Goal: Manage account settings

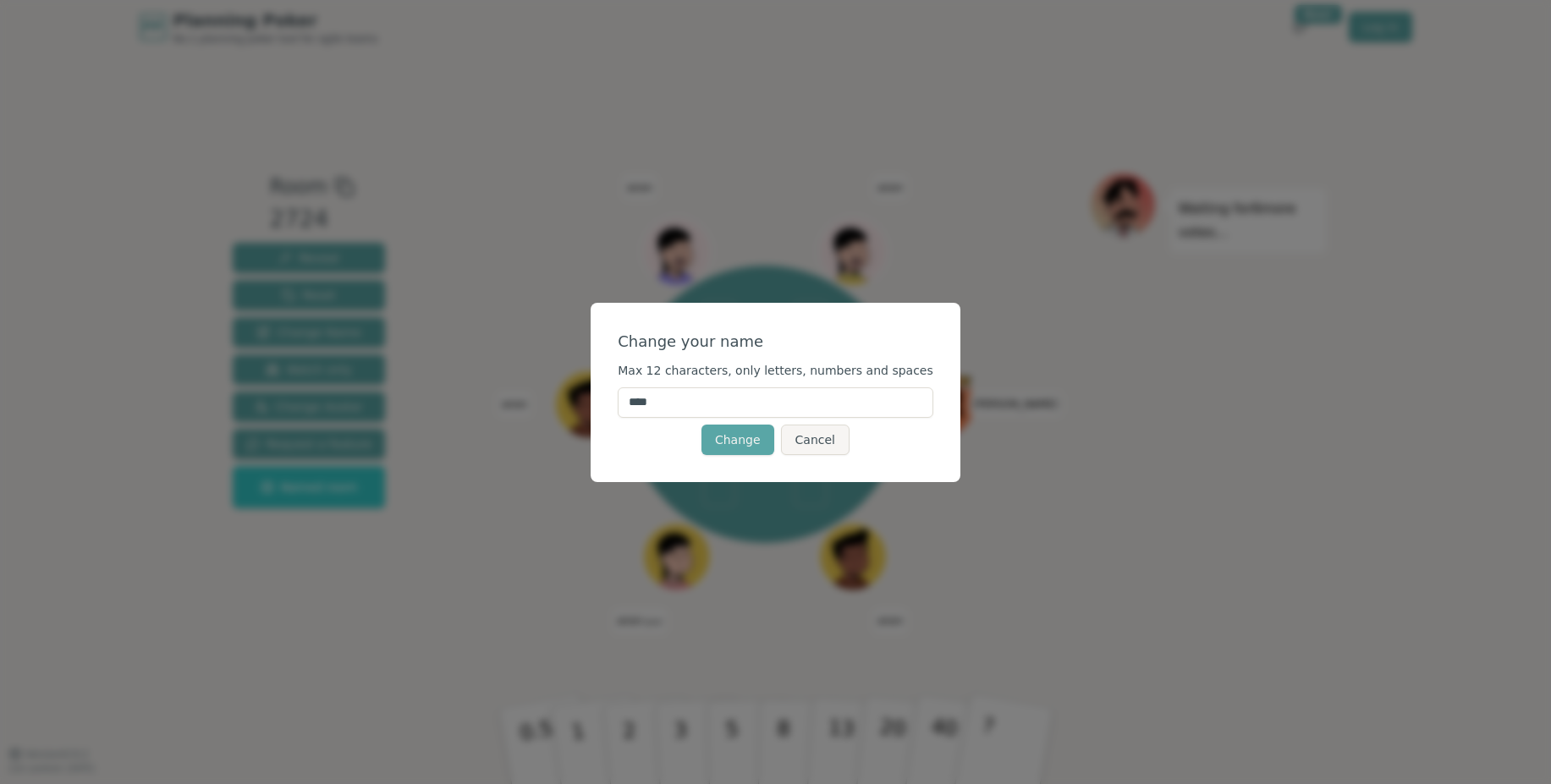
click at [688, 402] on input "****" at bounding box center [775, 403] width 315 height 31
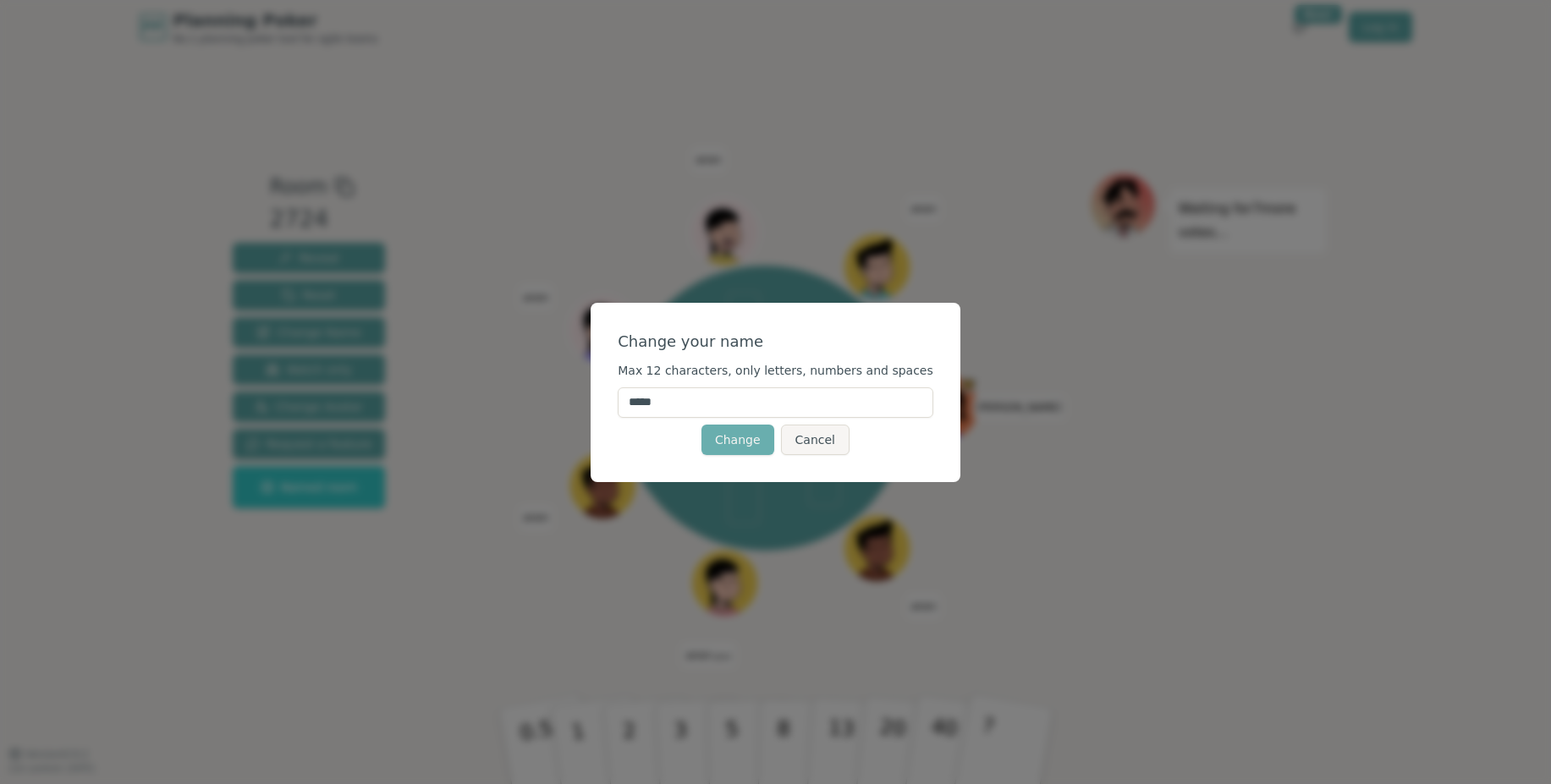
type input "*****"
click at [760, 443] on button "Change" at bounding box center [738, 441] width 73 height 31
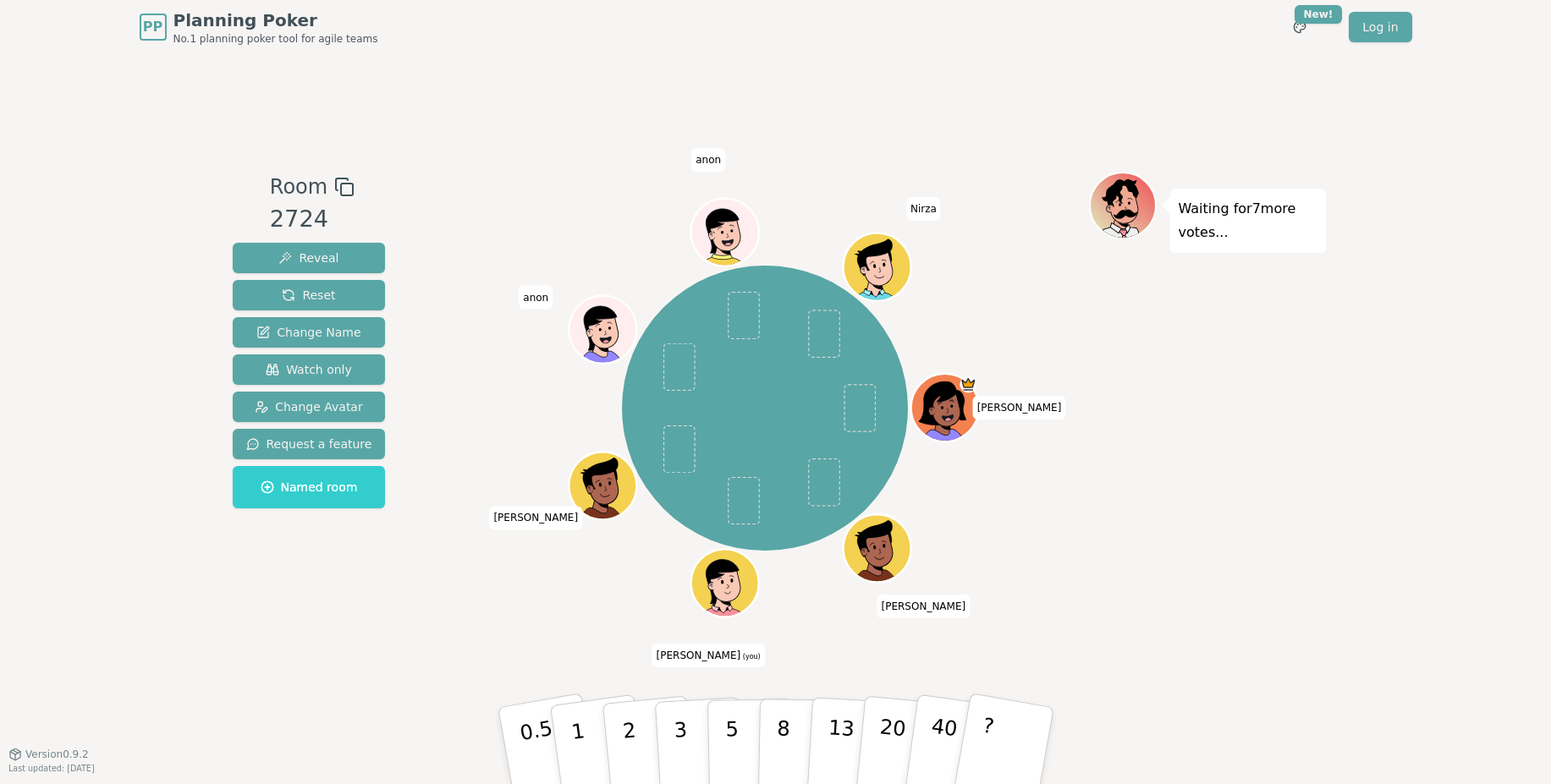
click at [739, 590] on icon at bounding box center [728, 593] width 33 height 10
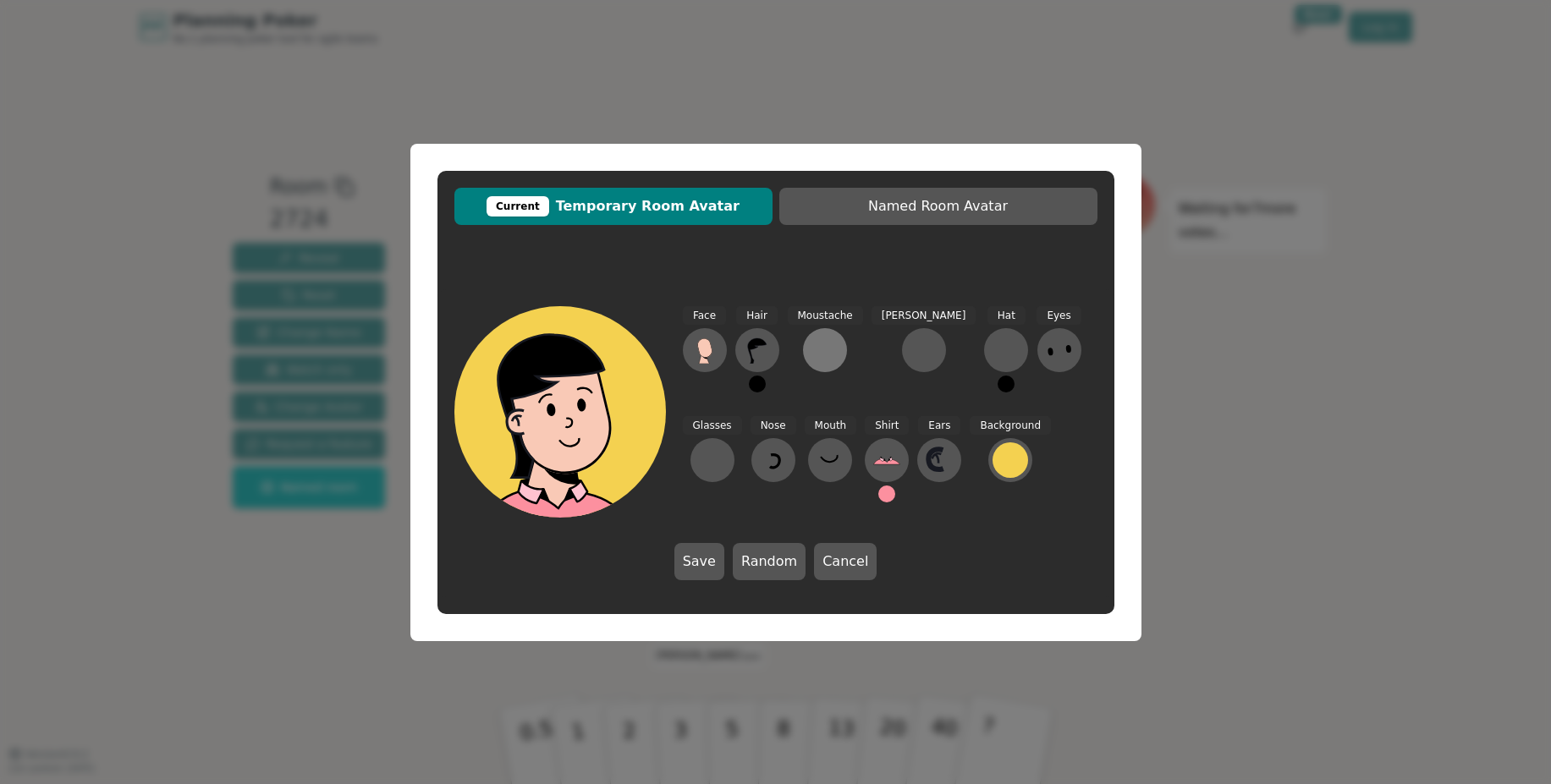
click at [833, 355] on div at bounding box center [825, 351] width 27 height 27
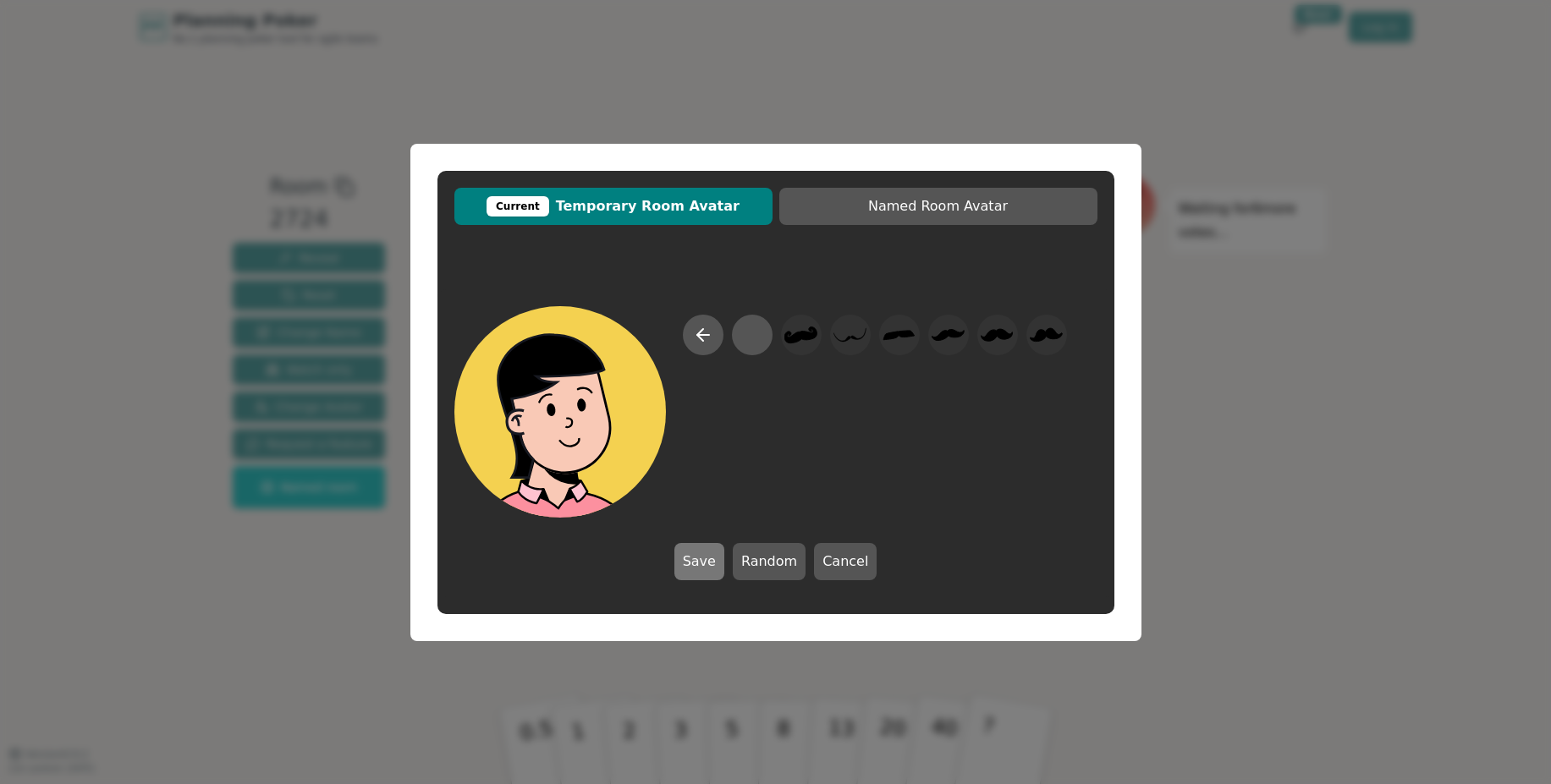
click at [721, 567] on button "Save" at bounding box center [699, 561] width 50 height 37
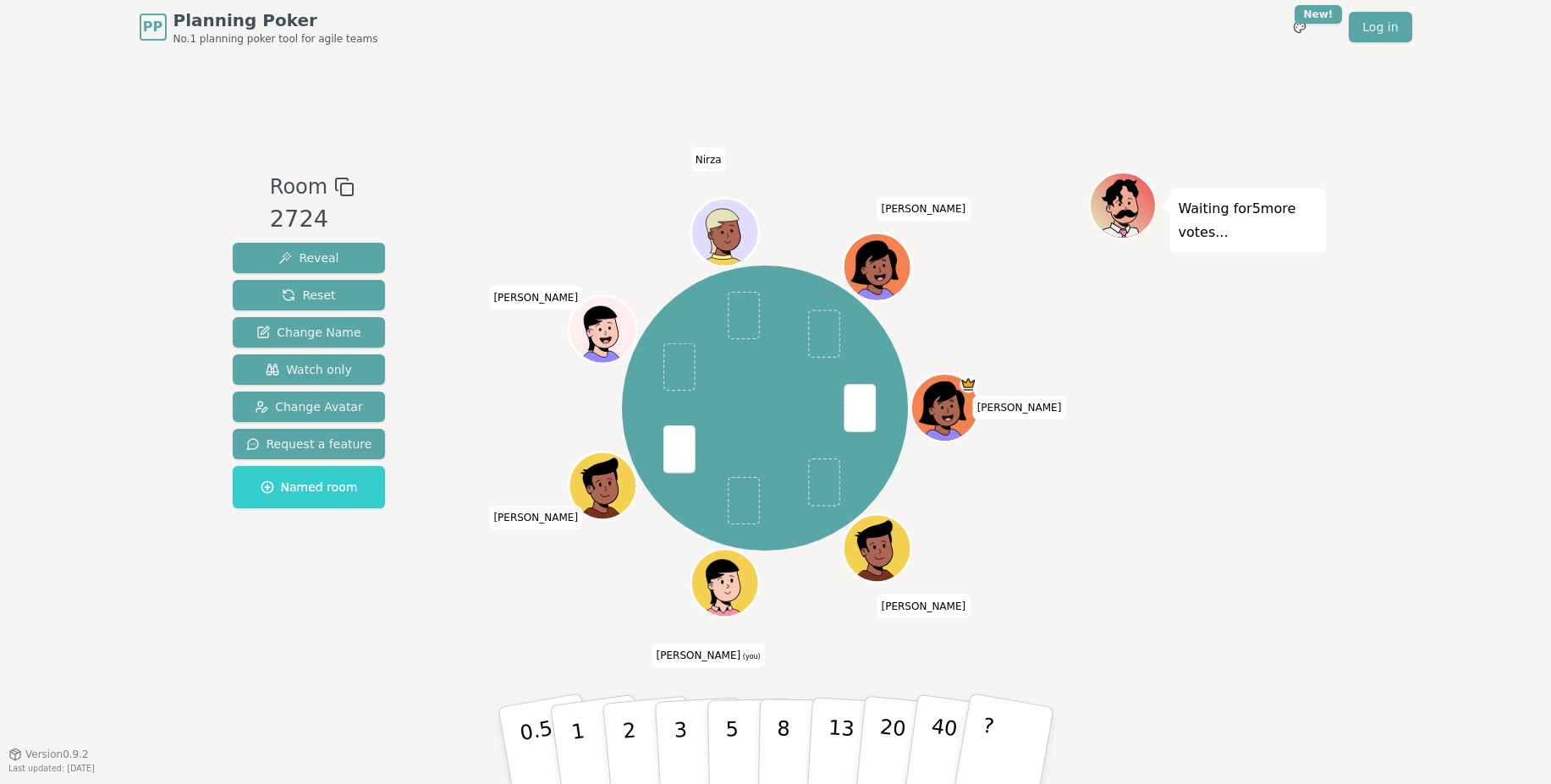
click at [745, 492] on span at bounding box center [743, 500] width 32 height 47
click at [746, 492] on span at bounding box center [743, 500] width 32 height 47
click at [729, 593] on icon at bounding box center [728, 593] width 33 height 10
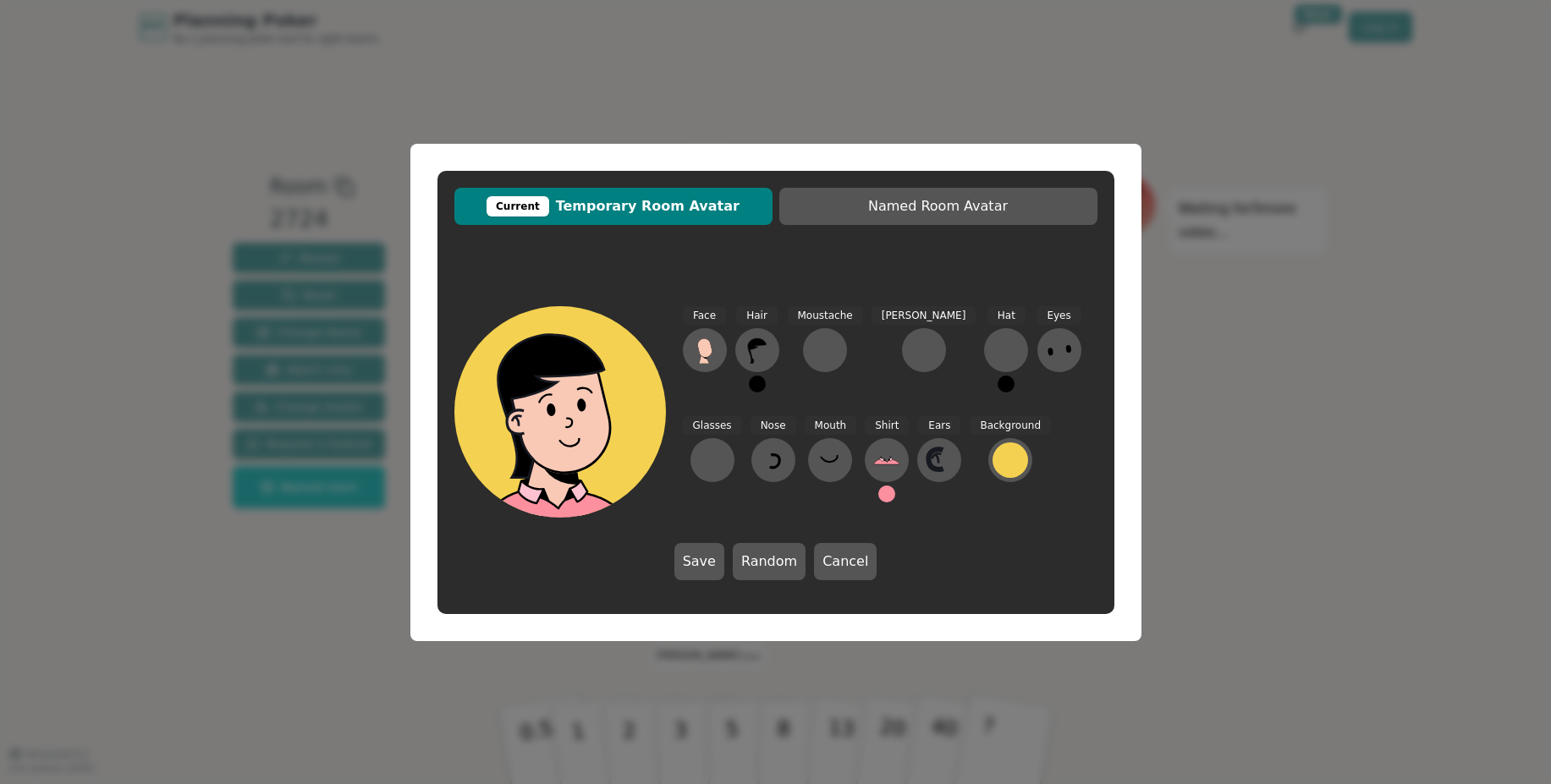
click at [1286, 488] on div "Current Temporary Room Avatar Named Room Avatar Face Hair Moustache [PERSON_NAM…" at bounding box center [775, 392] width 1551 height 784
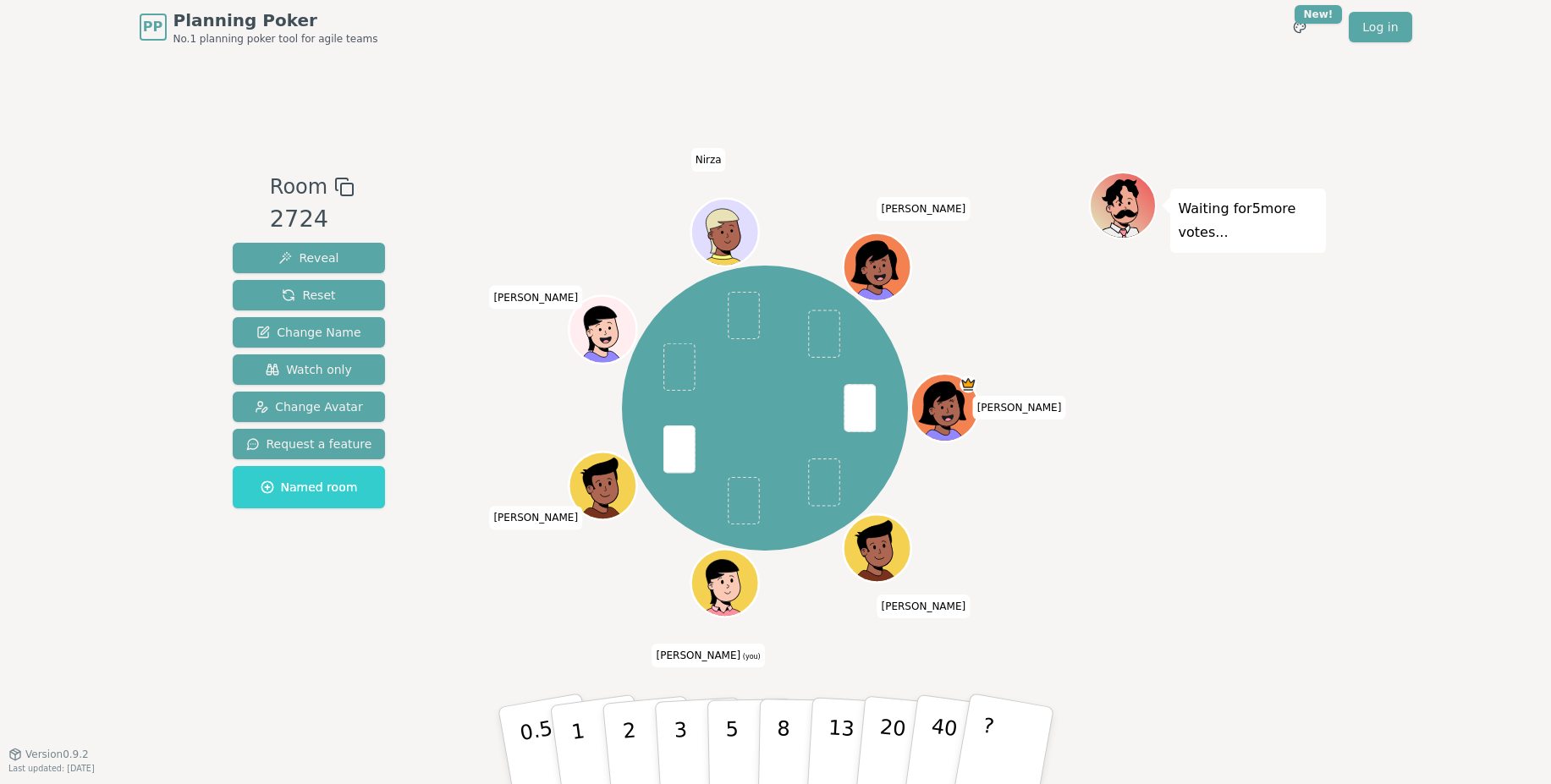
click at [736, 576] on icon at bounding box center [727, 578] width 53 height 7
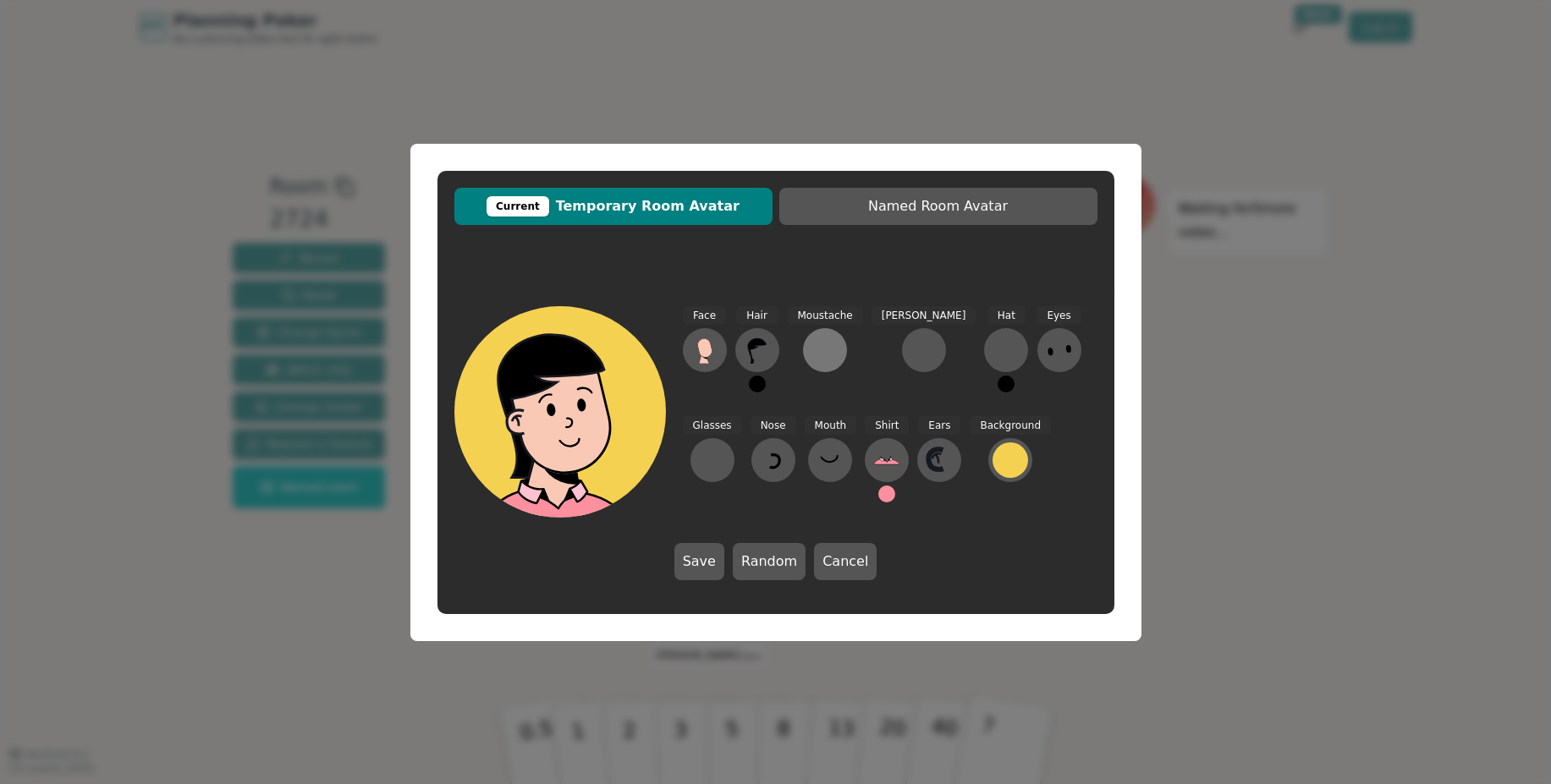
click at [836, 353] on div at bounding box center [825, 351] width 27 height 27
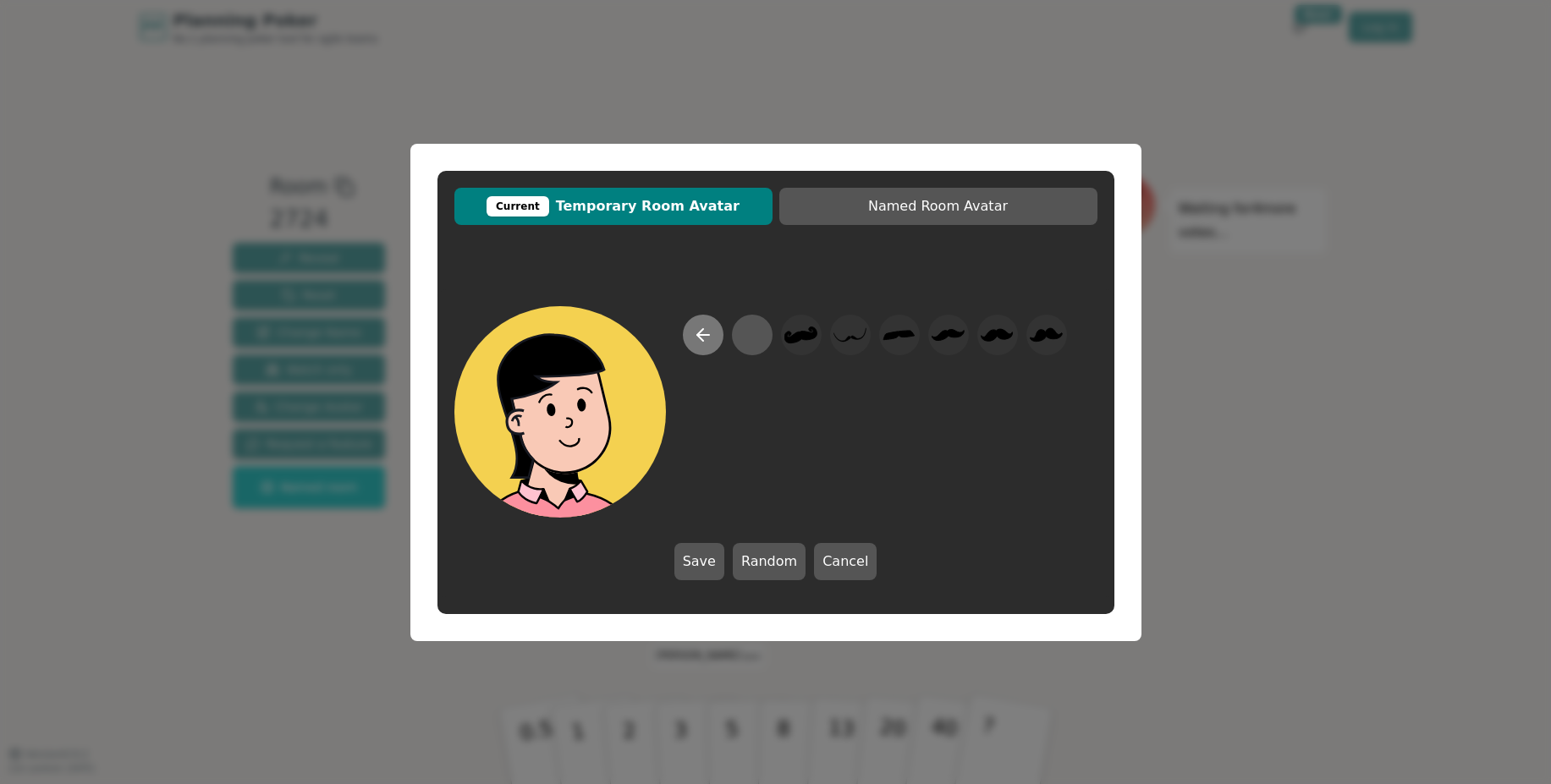
click at [701, 340] on icon at bounding box center [703, 335] width 20 height 20
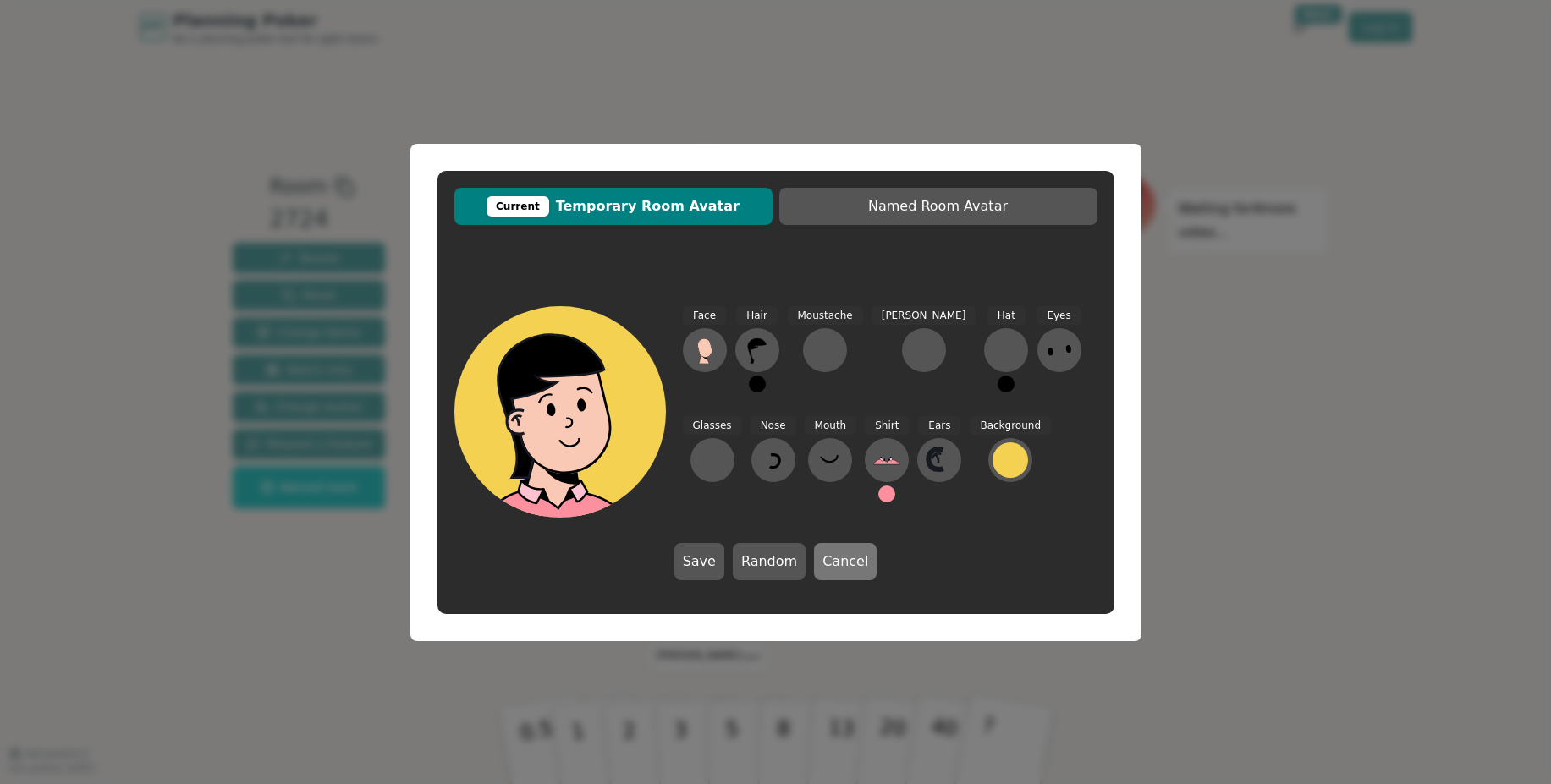
click at [844, 570] on button "Cancel" at bounding box center [845, 561] width 63 height 37
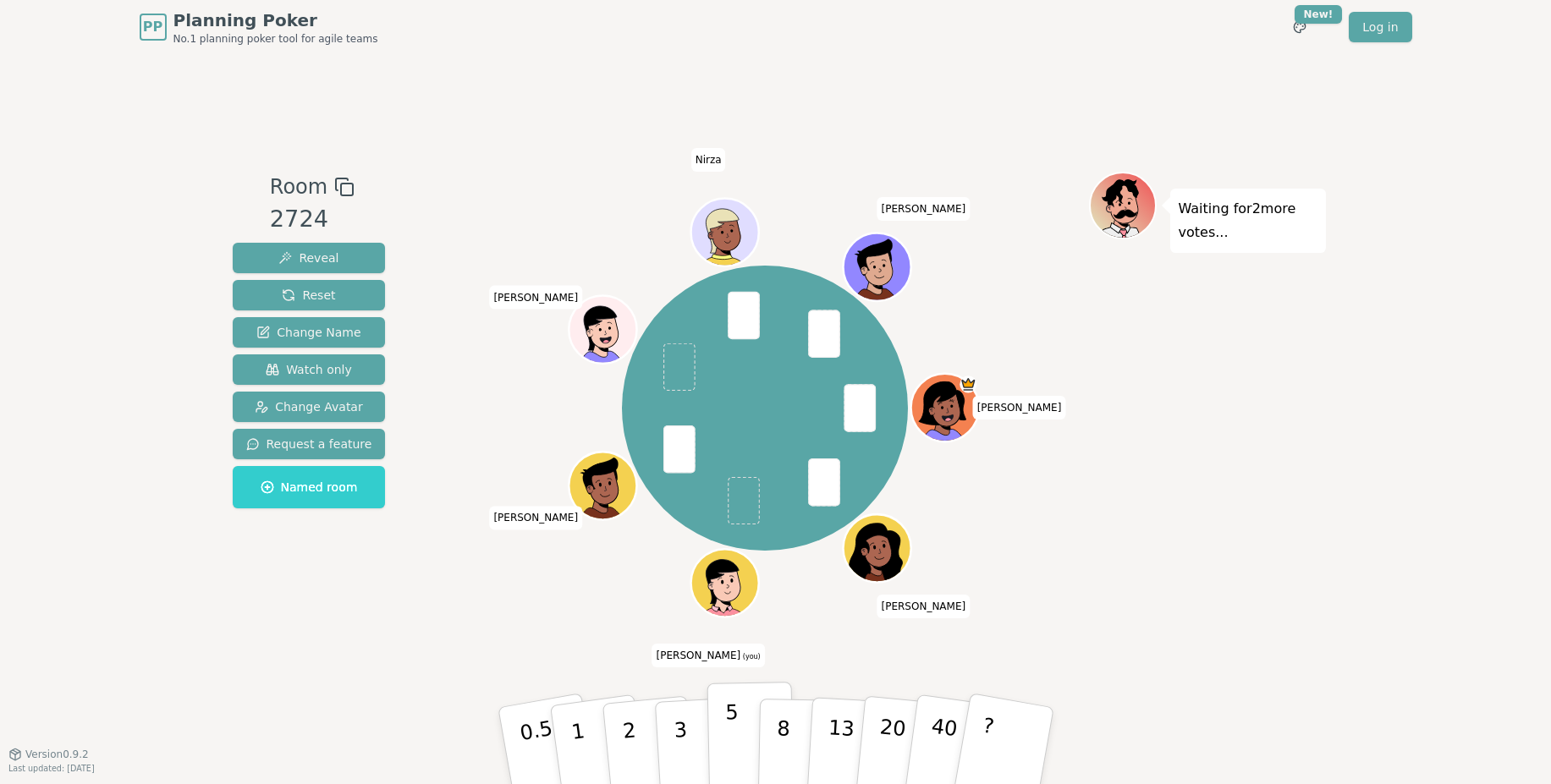
click at [734, 727] on p "5" at bounding box center [731, 746] width 15 height 92
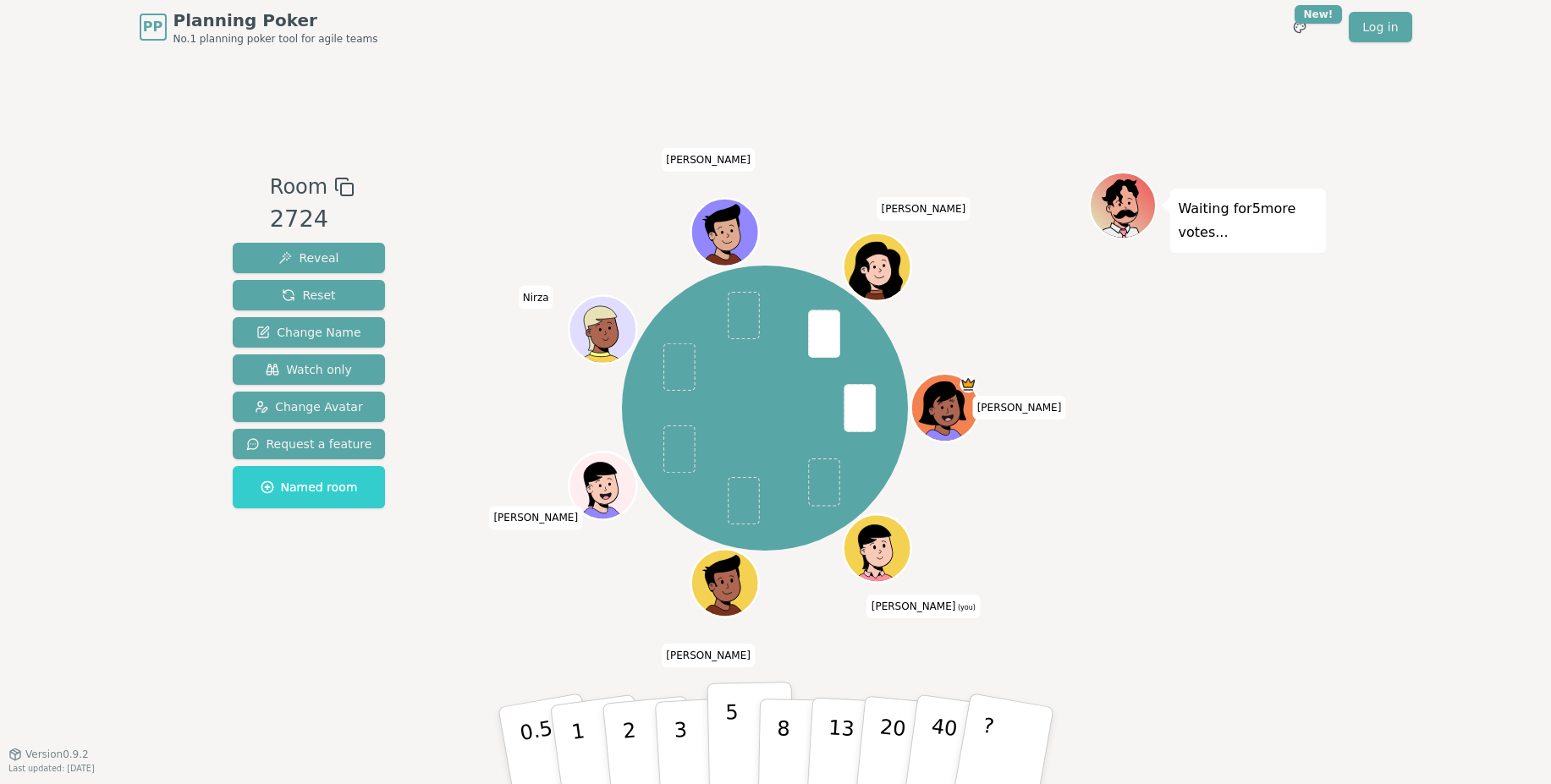
click at [720, 711] on button "5" at bounding box center [751, 747] width 87 height 129
click at [735, 734] on p "5" at bounding box center [731, 746] width 15 height 92
click at [743, 749] on button "5" at bounding box center [751, 747] width 87 height 129
